Goal: Complete application form

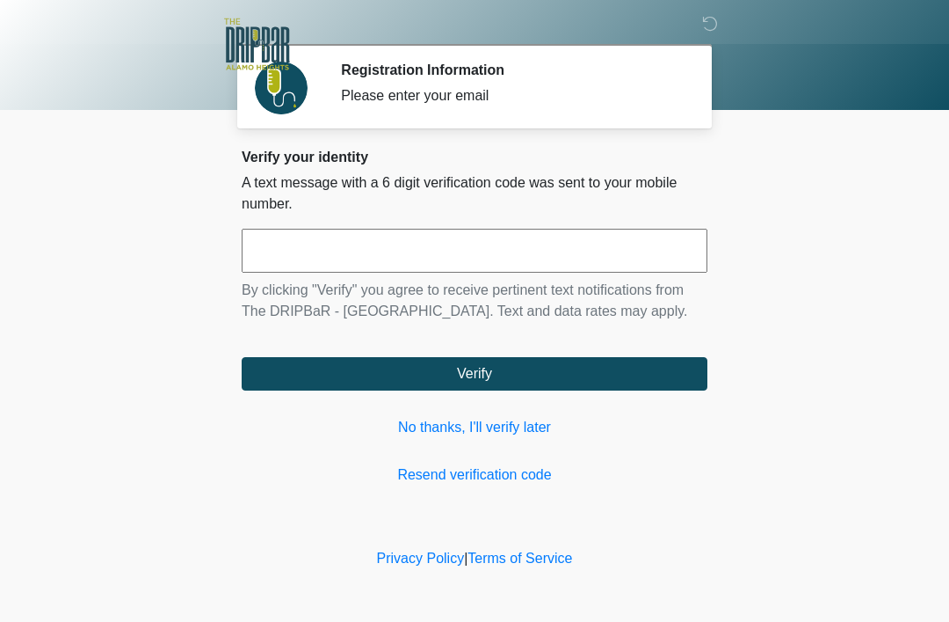
click at [374, 243] on input "text" at bounding box center [475, 251] width 466 height 44
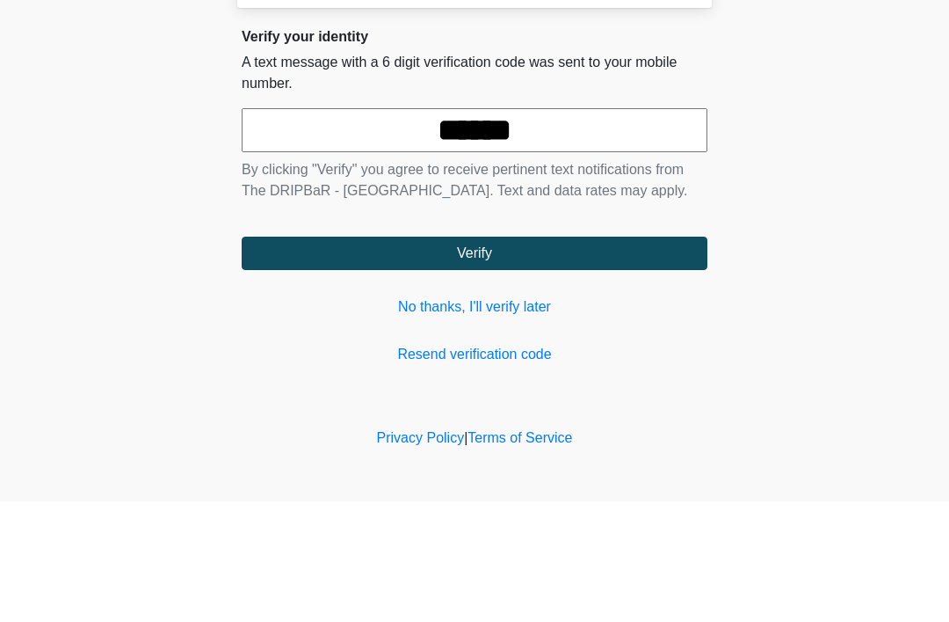
type input "******"
click at [554, 357] on button "Verify" at bounding box center [475, 373] width 466 height 33
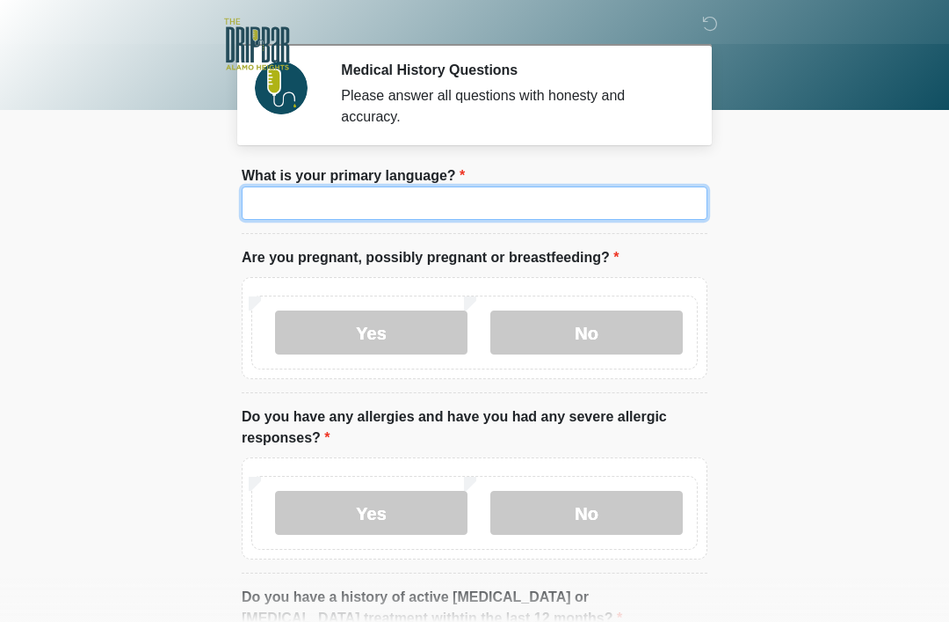
click at [302, 207] on input "What is your primary language?" at bounding box center [475, 202] width 466 height 33
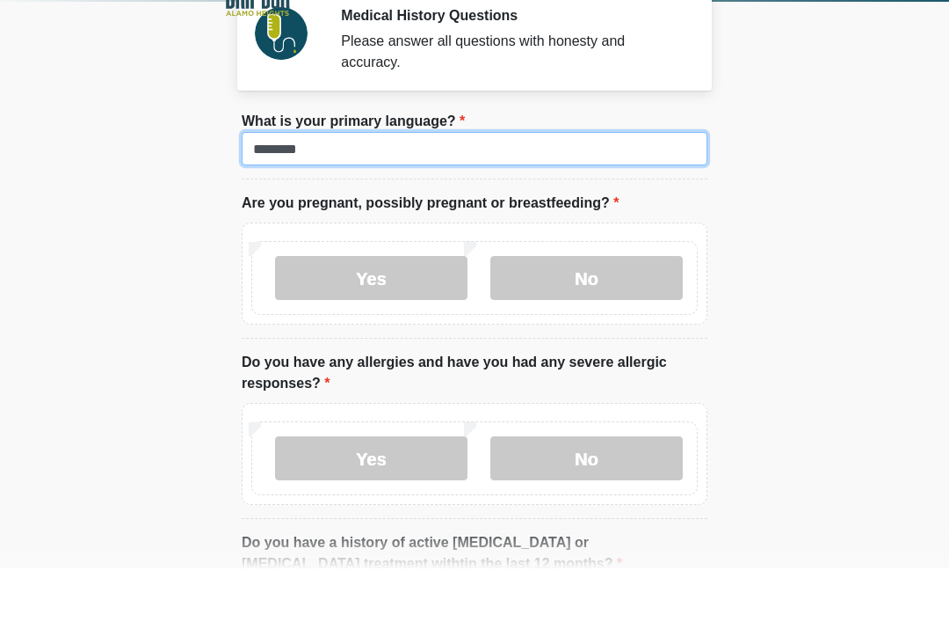
type input "*******"
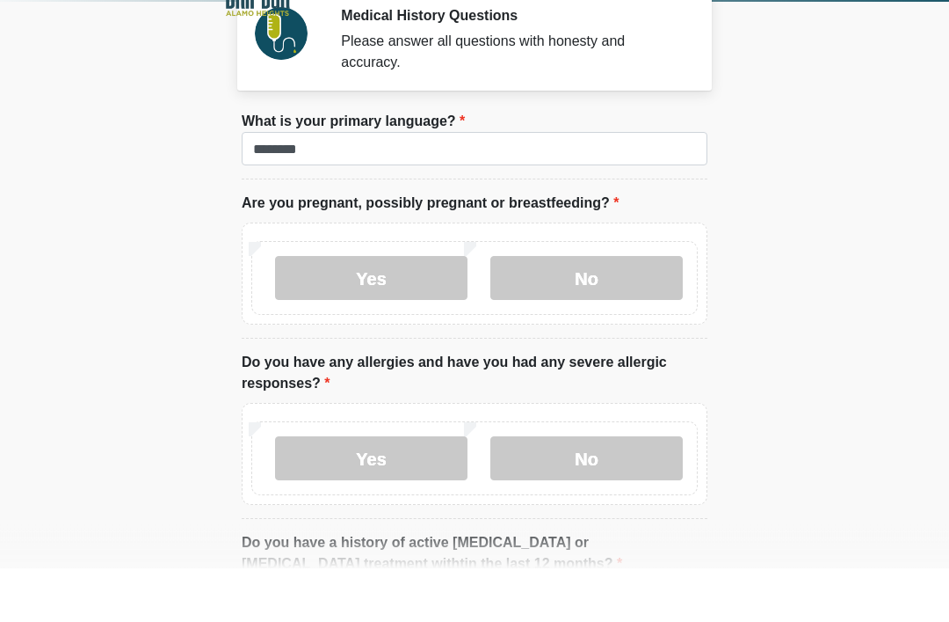
click at [801, 125] on body "‎ ‎ ‎ Medical History Questions Please answer all questions with honesty and ac…" at bounding box center [474, 311] width 949 height 622
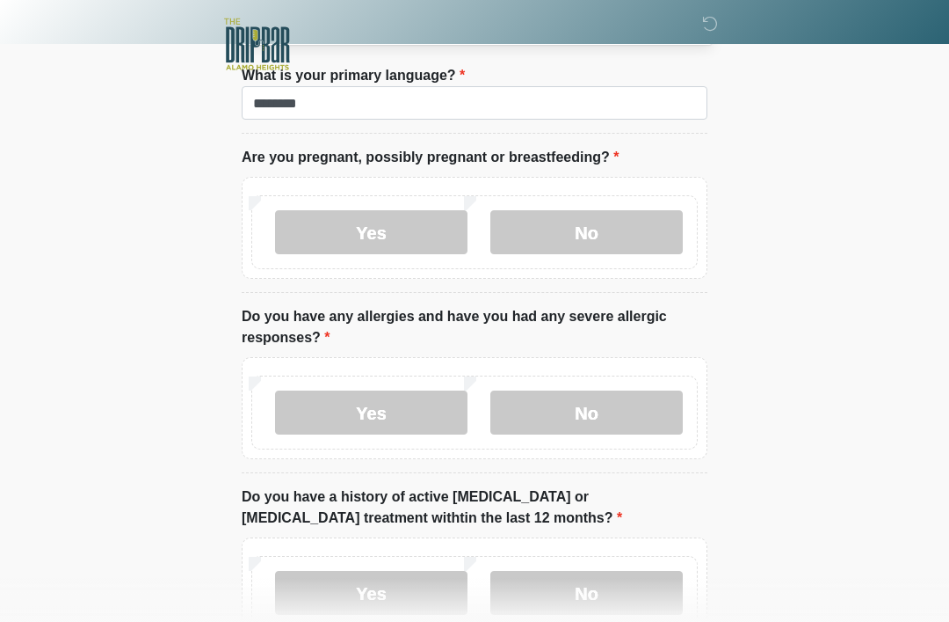
scroll to position [101, 0]
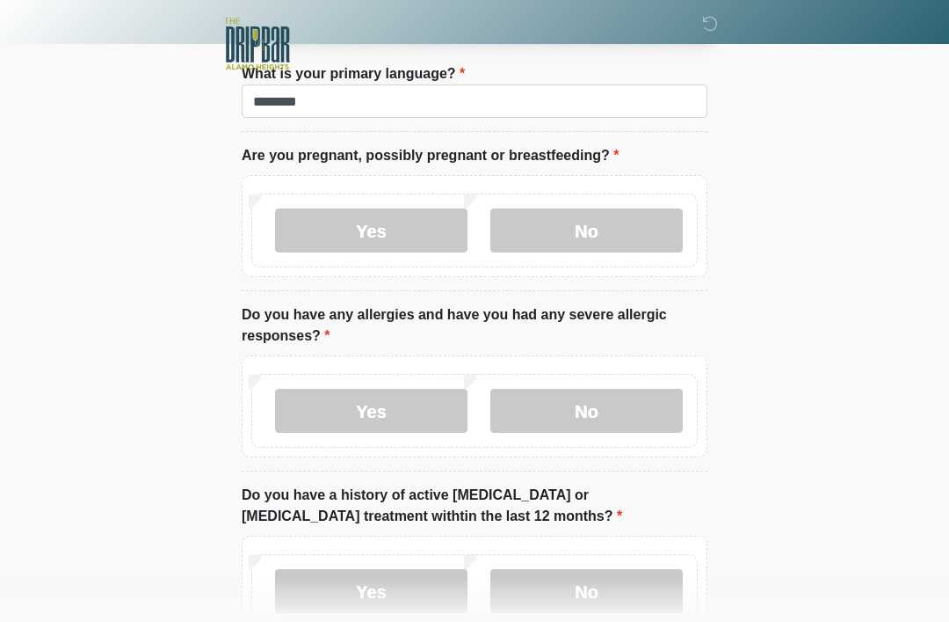
click at [607, 224] on label "No" at bounding box center [587, 231] width 193 height 44
click at [607, 419] on label "No" at bounding box center [587, 411] width 193 height 44
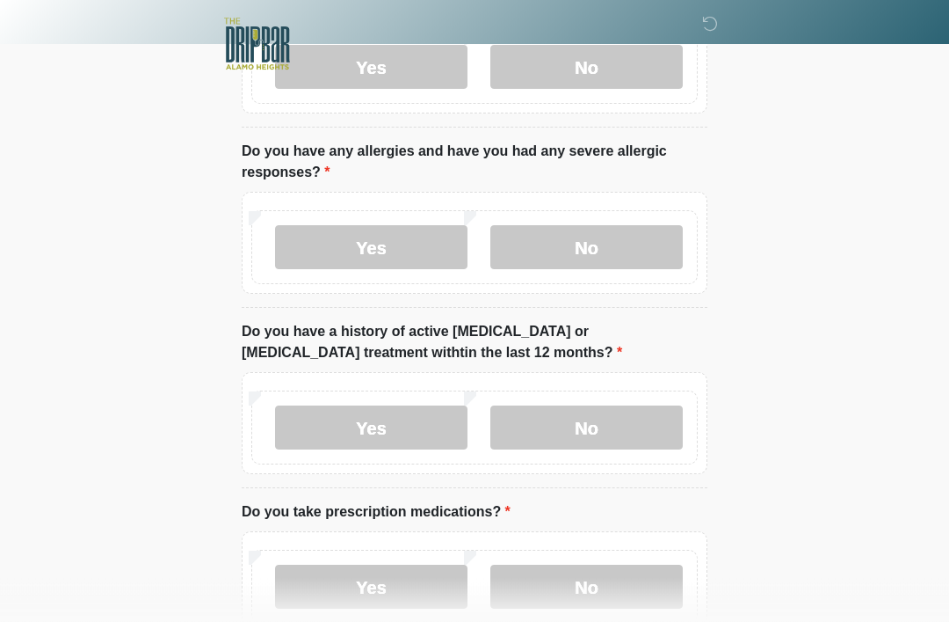
scroll to position [265, 0]
click at [595, 431] on label "No" at bounding box center [587, 427] width 193 height 44
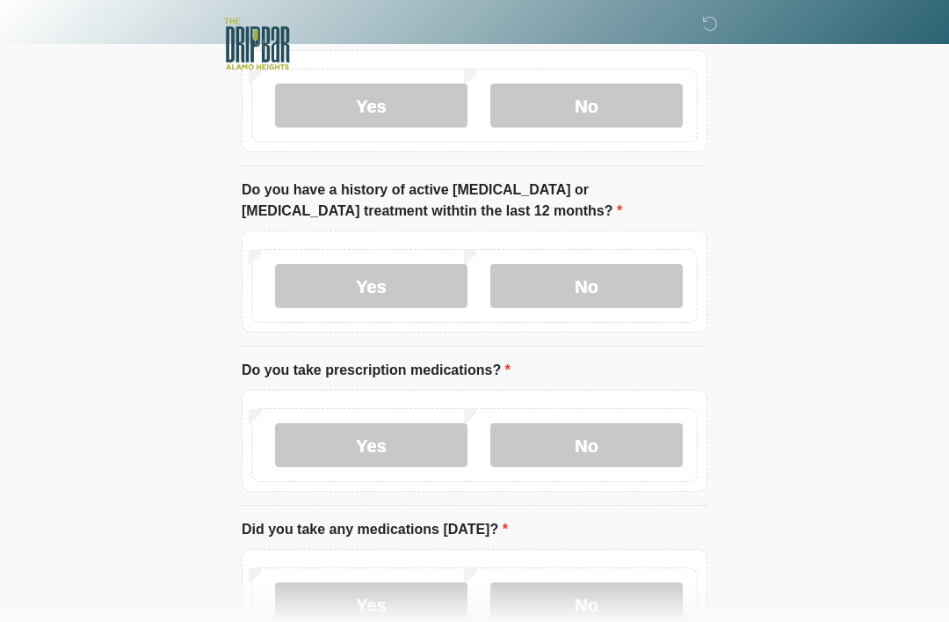
click at [610, 444] on label "No" at bounding box center [587, 446] width 193 height 44
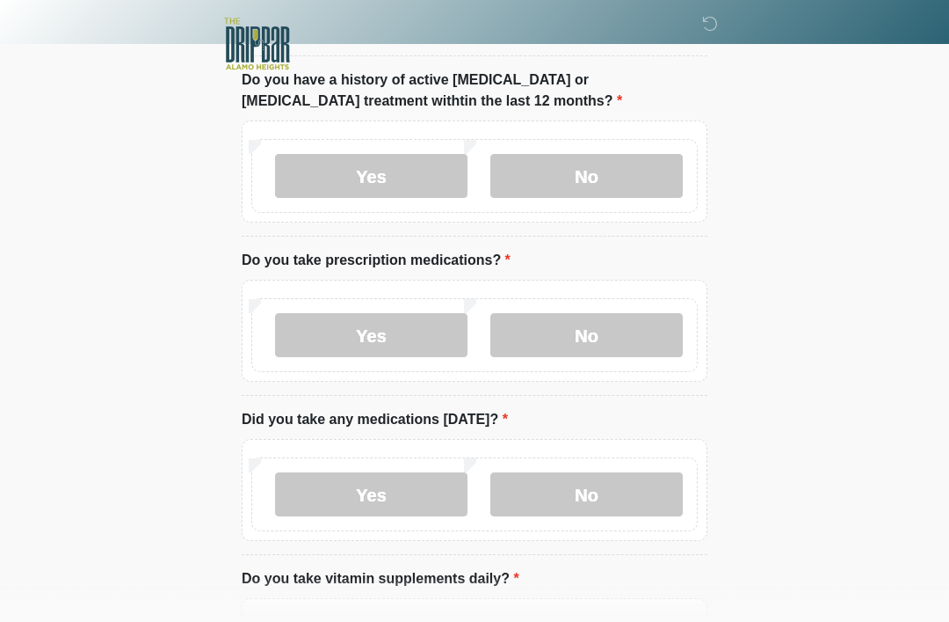
scroll to position [517, 0]
click at [603, 486] on label "No" at bounding box center [587, 494] width 193 height 44
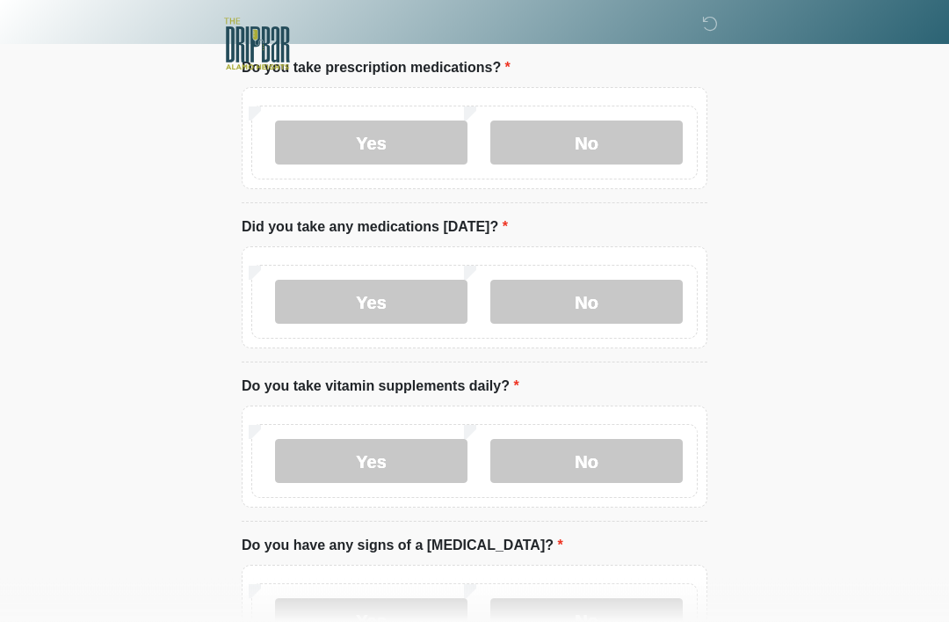
scroll to position [709, 0]
click at [601, 458] on label "No" at bounding box center [587, 461] width 193 height 44
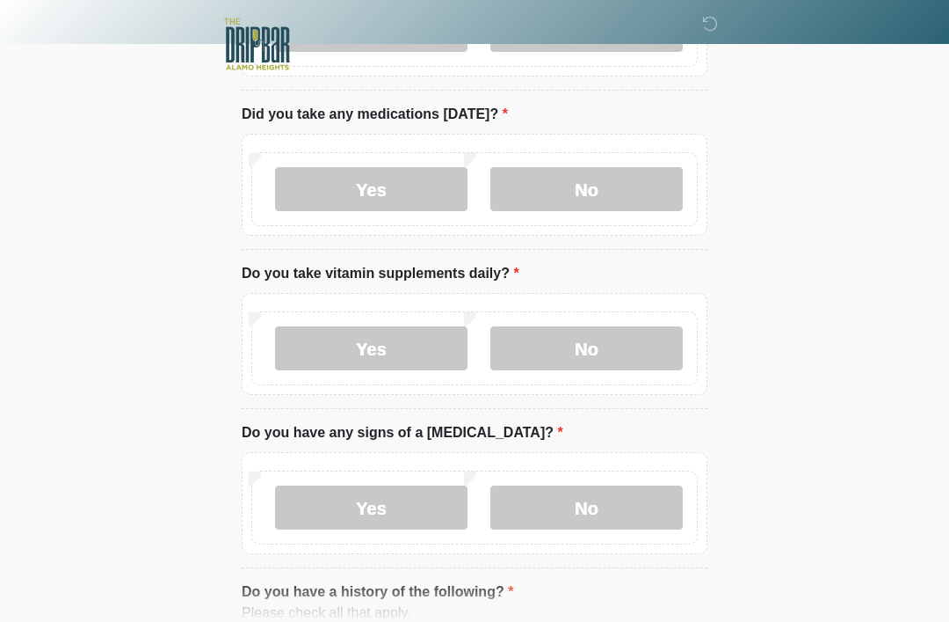
scroll to position [820, 0]
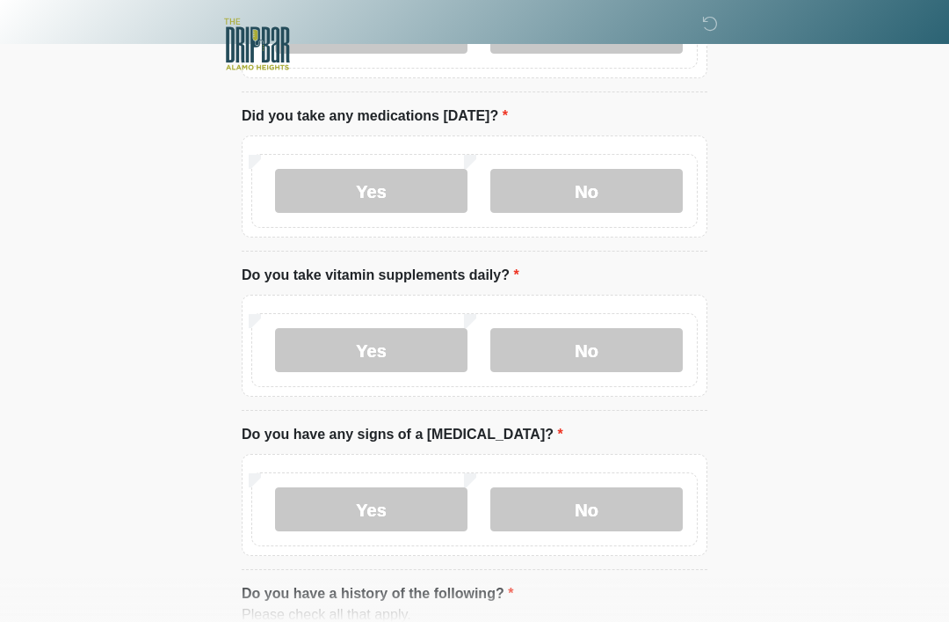
click at [603, 513] on label "No" at bounding box center [587, 509] width 193 height 44
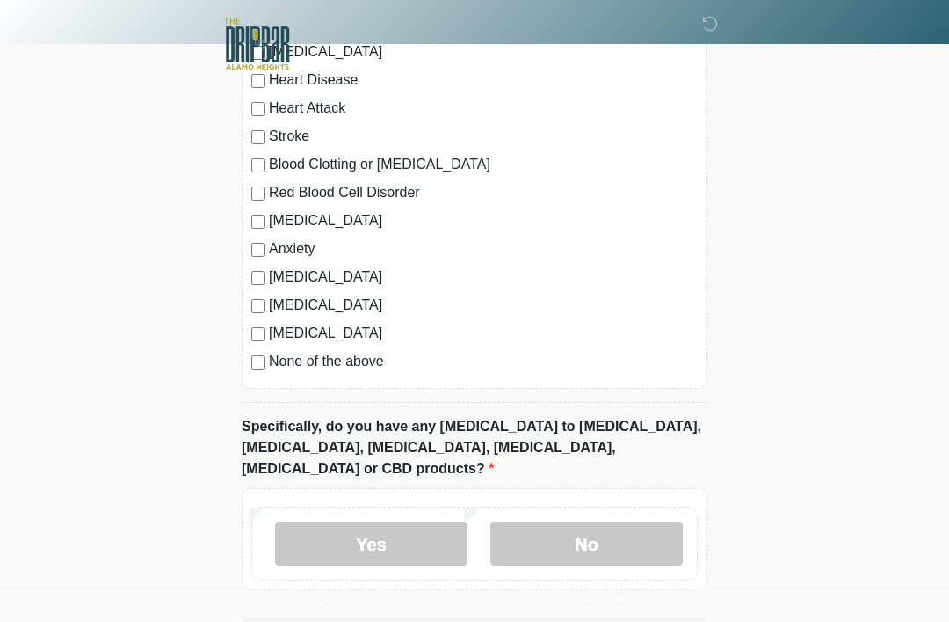
click at [614, 522] on label "No" at bounding box center [587, 544] width 193 height 44
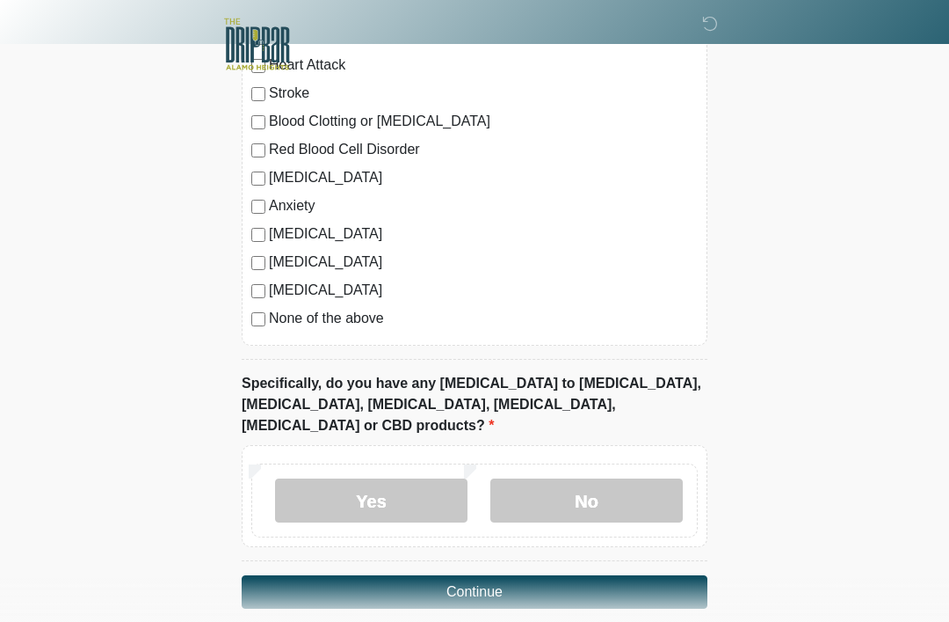
click at [539, 575] on button "Continue" at bounding box center [475, 591] width 466 height 33
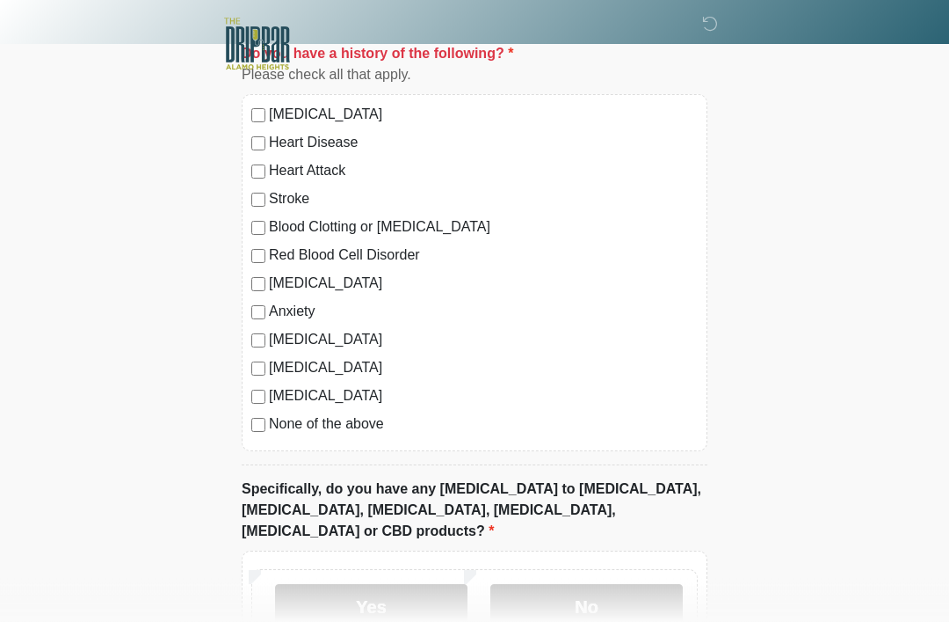
scroll to position [1465, 0]
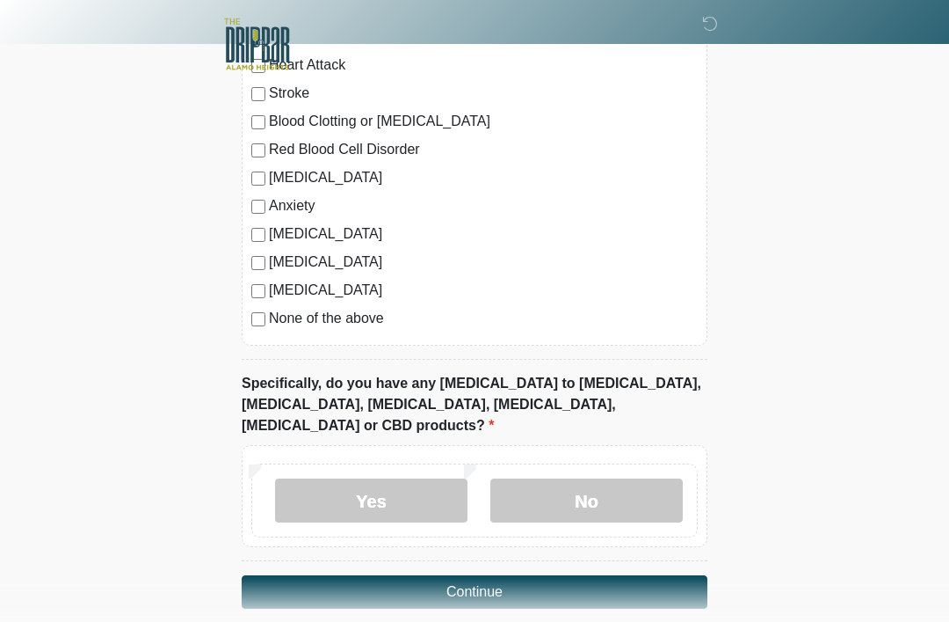
click at [511, 575] on button "Continue" at bounding box center [475, 591] width 466 height 33
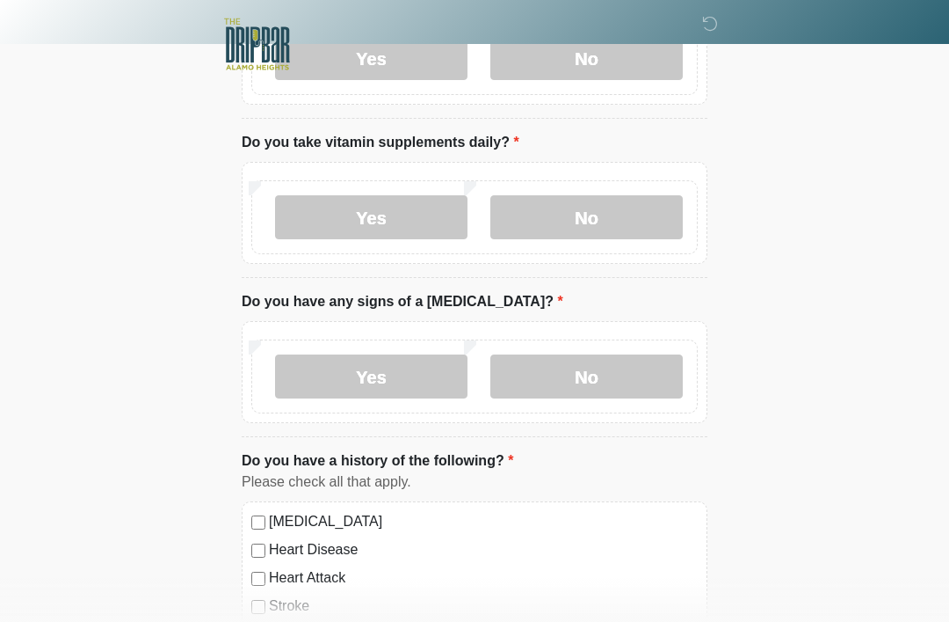
scroll to position [0, 0]
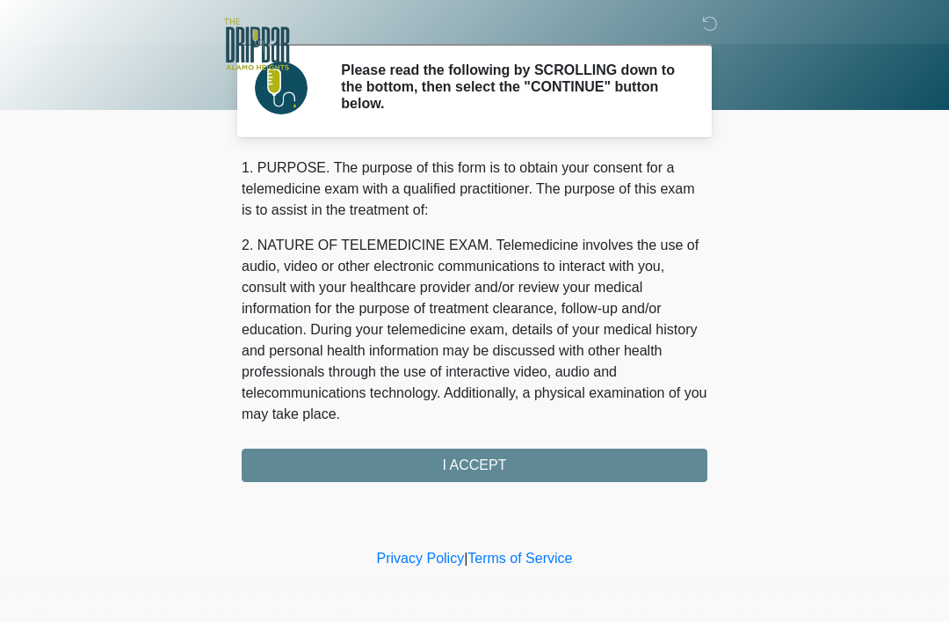
click at [504, 443] on div "1. PURPOSE. The purpose of this form is to obtain your consent for a telemedici…" at bounding box center [475, 319] width 466 height 324
click at [494, 457] on div "1. PURPOSE. The purpose of this form is to obtain your consent for a telemedici…" at bounding box center [475, 319] width 466 height 324
click at [478, 459] on div "1. PURPOSE. The purpose of this form is to obtain your consent for a telemedici…" at bounding box center [475, 319] width 466 height 324
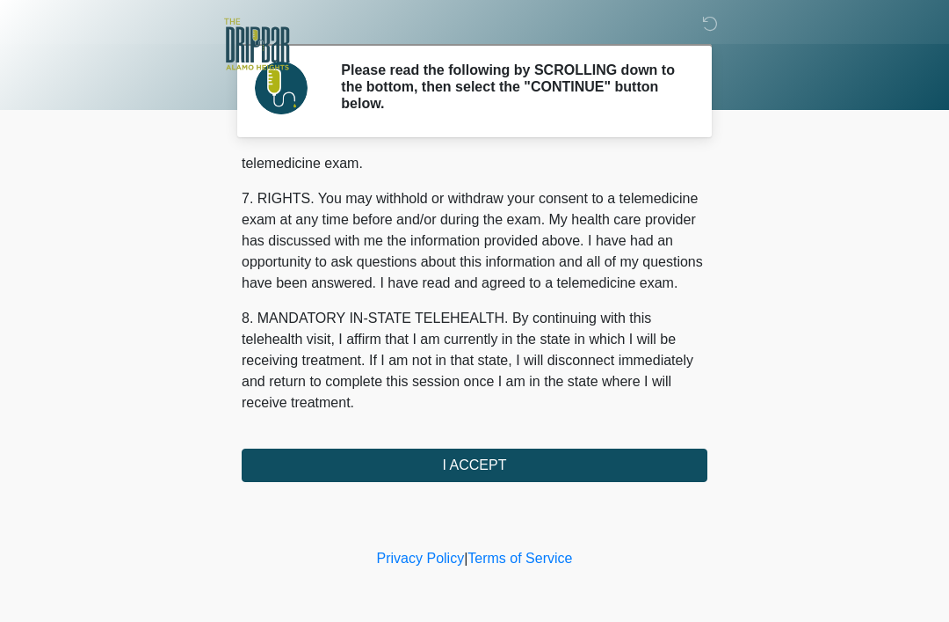
scroll to position [771, 0]
click at [492, 468] on button "I ACCEPT" at bounding box center [475, 464] width 466 height 33
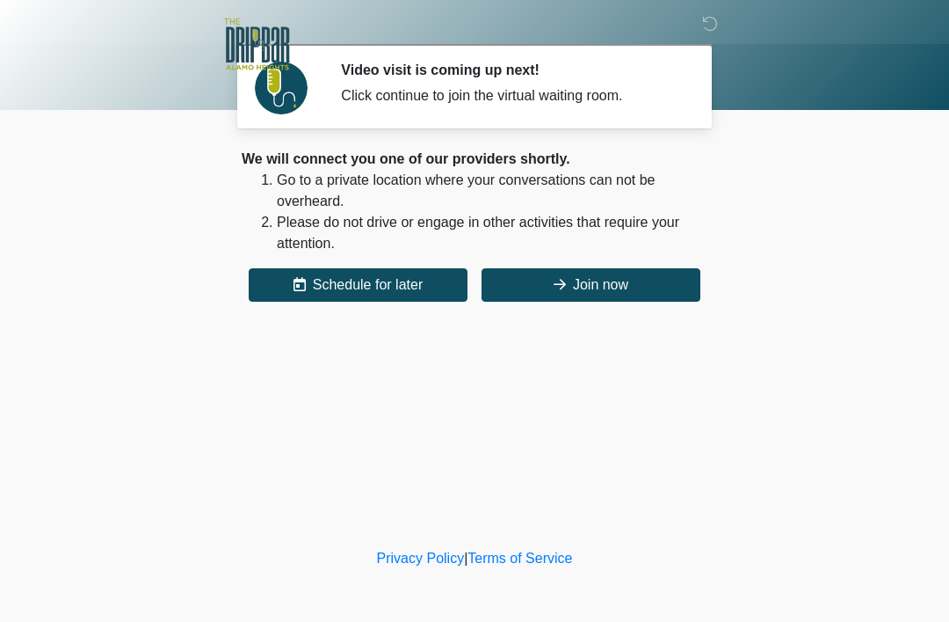
click at [595, 288] on button "Join now" at bounding box center [591, 284] width 219 height 33
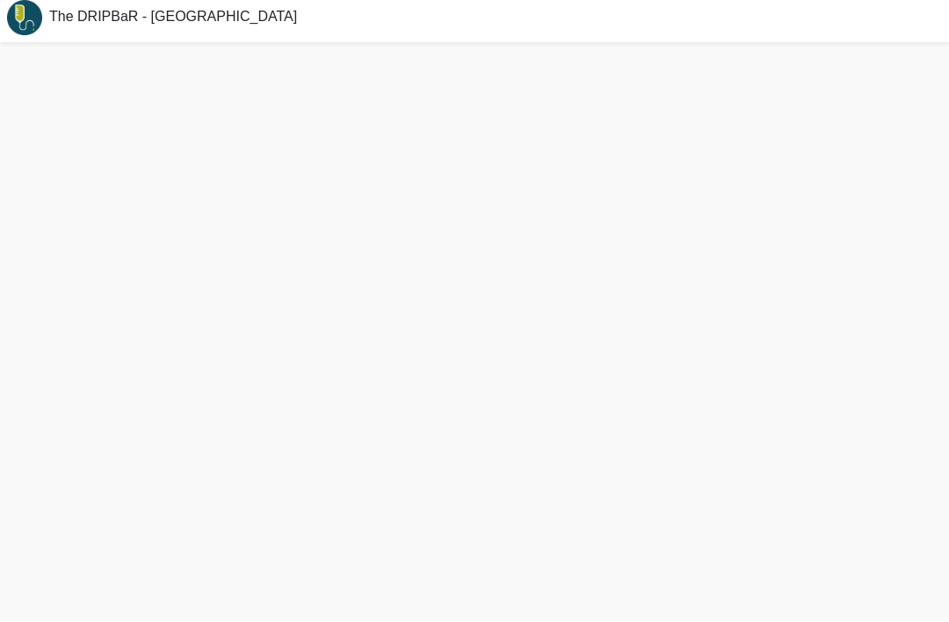
scroll to position [5, 0]
